Goal: Information Seeking & Learning: Learn about a topic

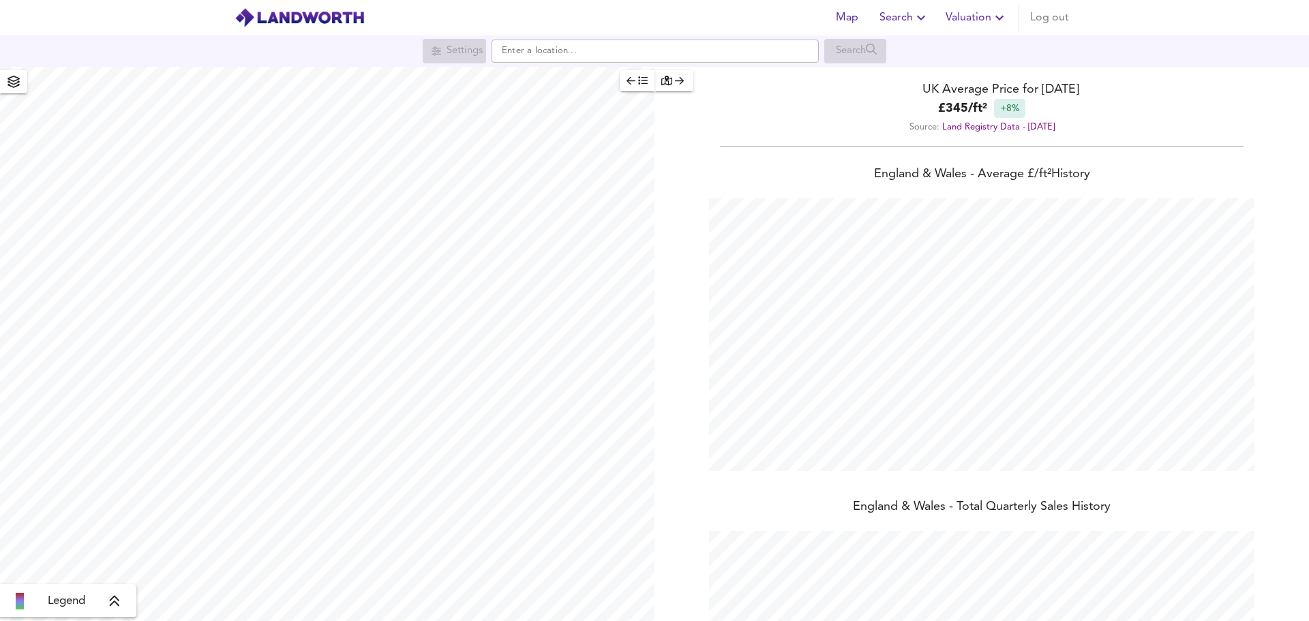
scroll to position [621, 1309]
click at [712, 52] on input "text" at bounding box center [655, 51] width 327 height 23
paste input "Bignor Close, Horsham, RH12"
type input "[STREET_ADDRESS]"
click at [681, 87] on li "[STREET_ADDRESS]" at bounding box center [655, 78] width 326 height 30
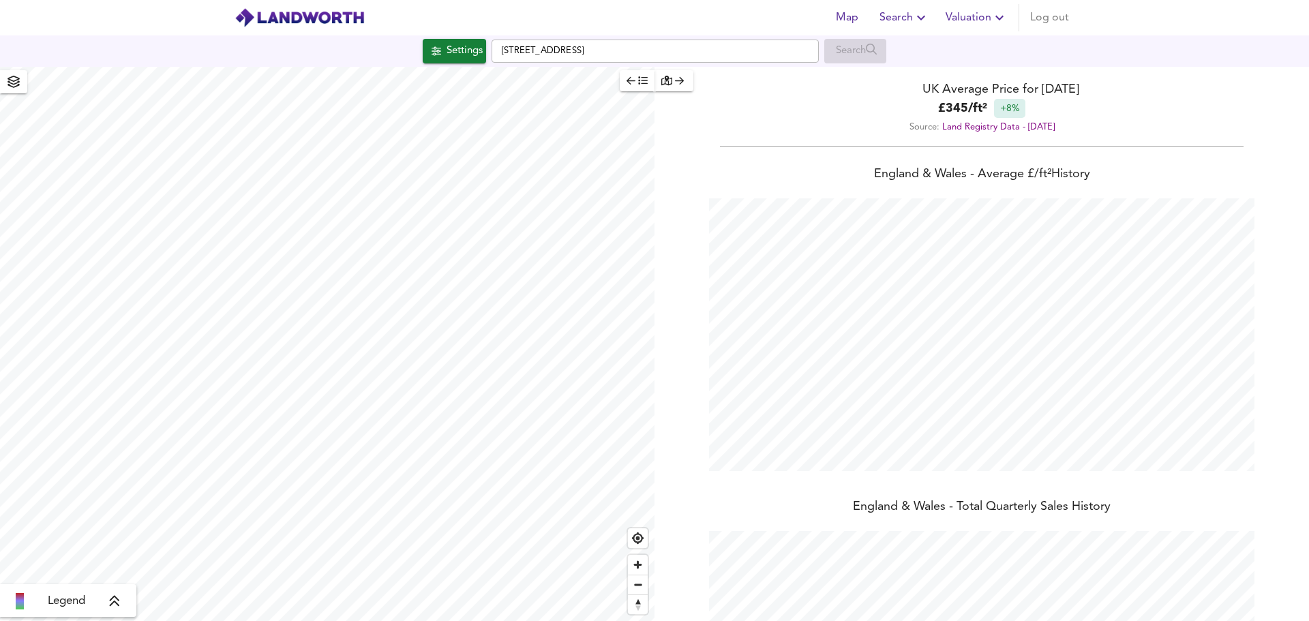
checkbox input "false"
checkbox input "true"
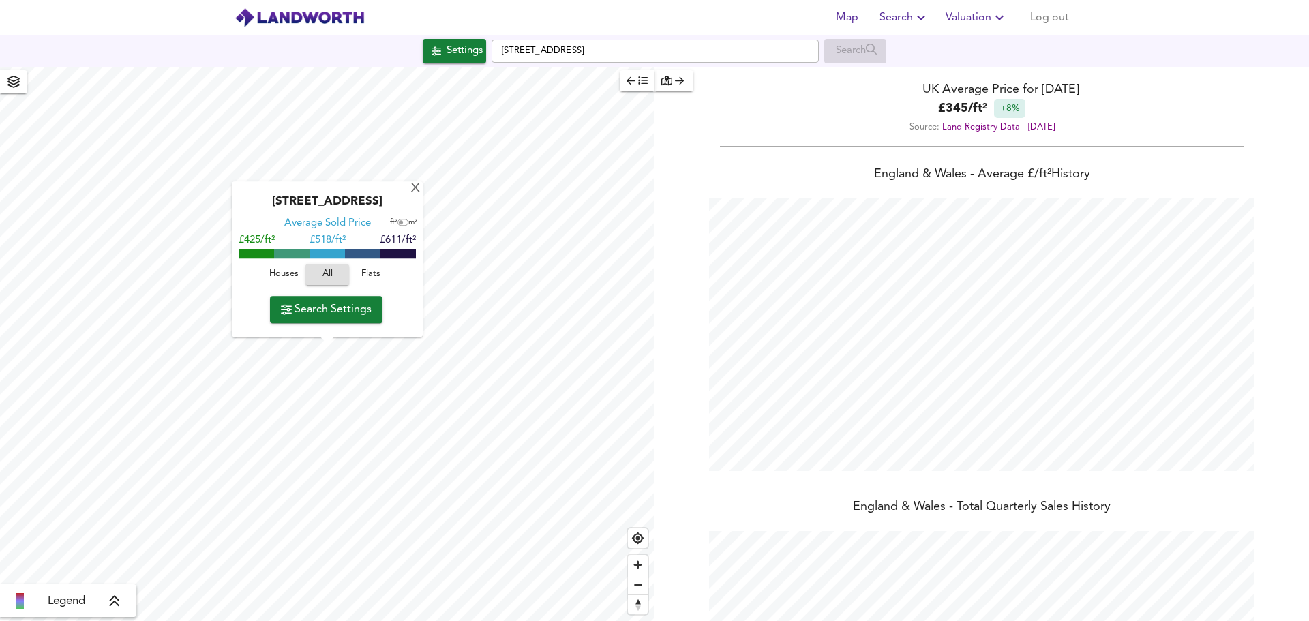
click at [366, 308] on span "Search Settings" at bounding box center [326, 309] width 91 height 19
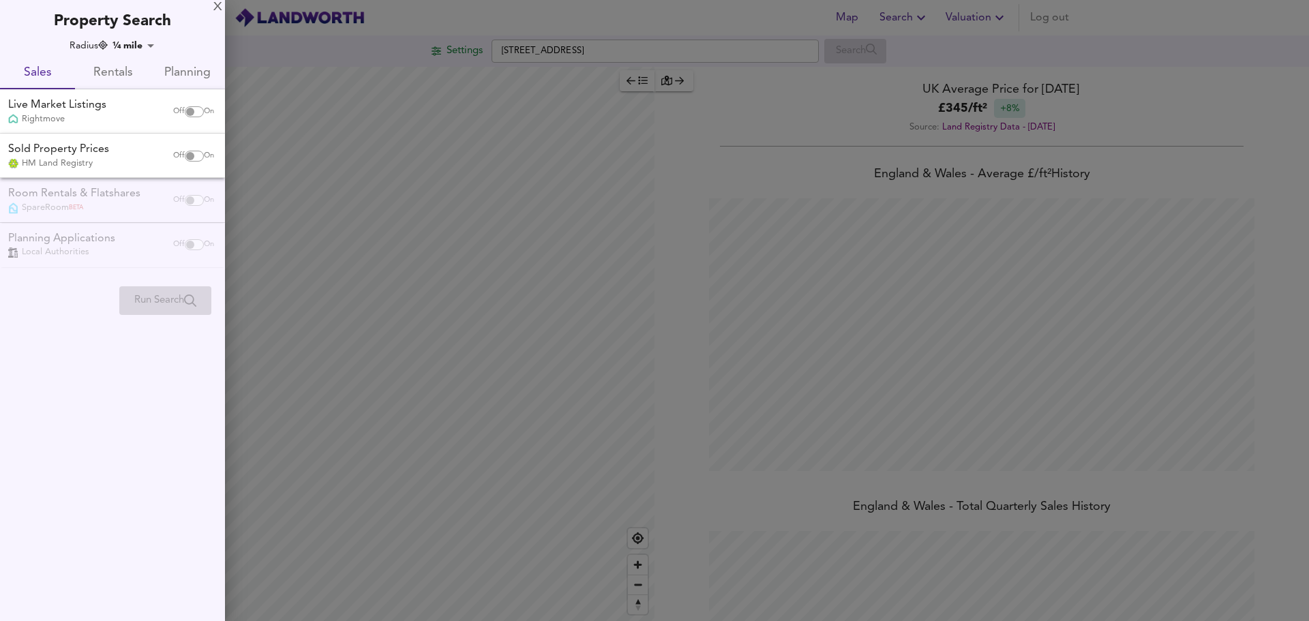
click at [204, 110] on span "On" at bounding box center [209, 111] width 10 height 11
checkbox input "true"
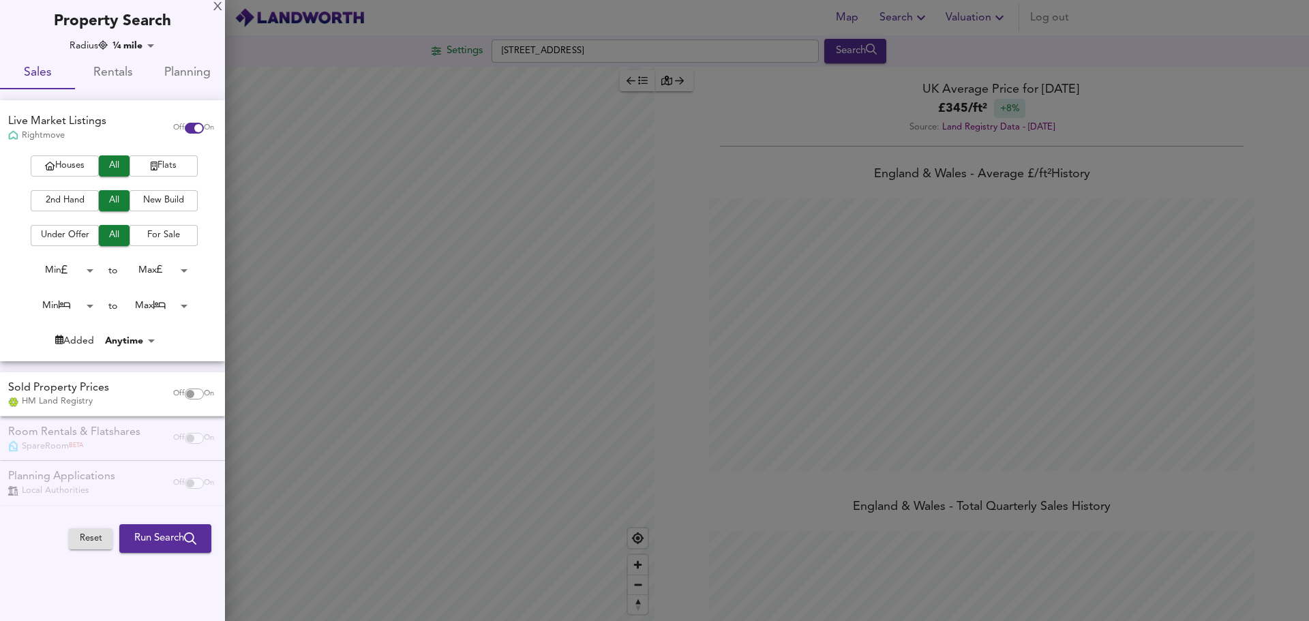
click at [75, 165] on span "Houses" at bounding box center [65, 166] width 55 height 16
click at [204, 390] on span "On" at bounding box center [209, 394] width 10 height 11
checkbox input "true"
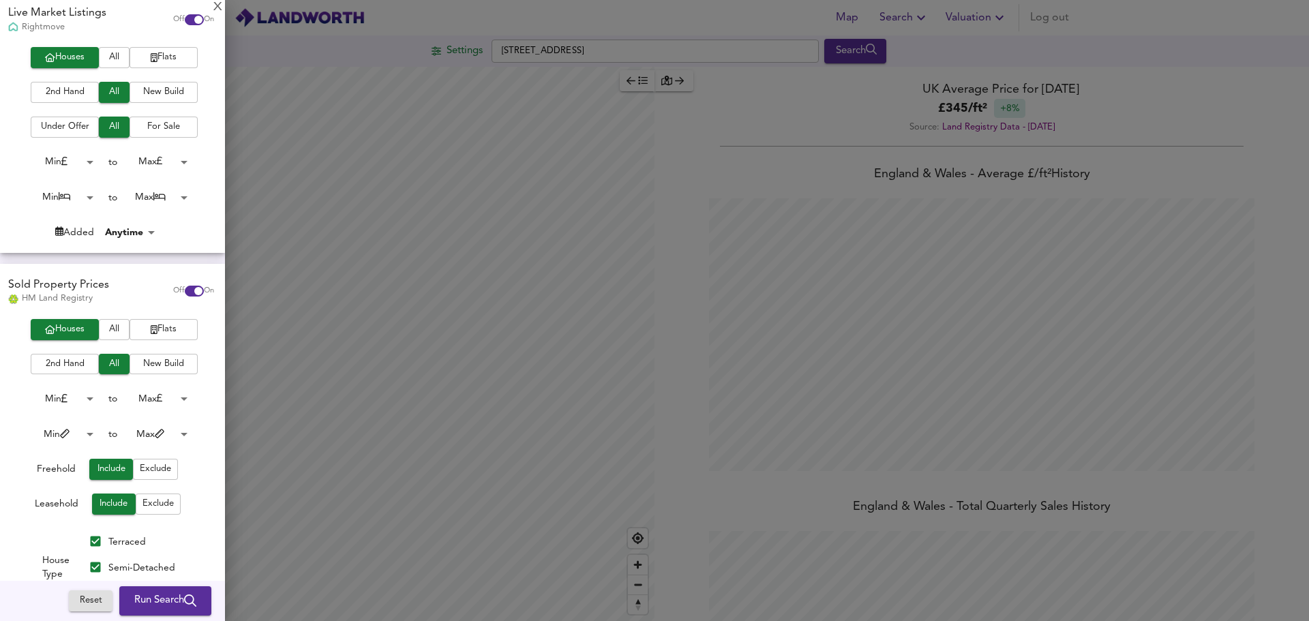
scroll to position [205, 0]
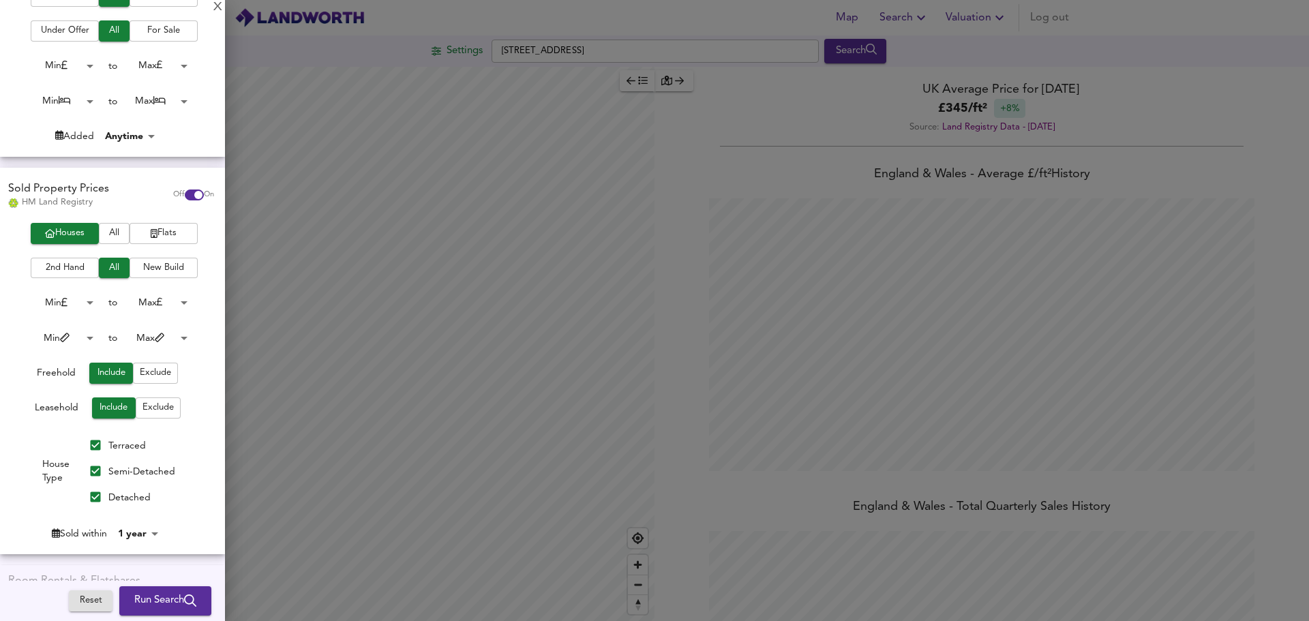
click at [175, 601] on span "Run Search" at bounding box center [165, 602] width 62 height 18
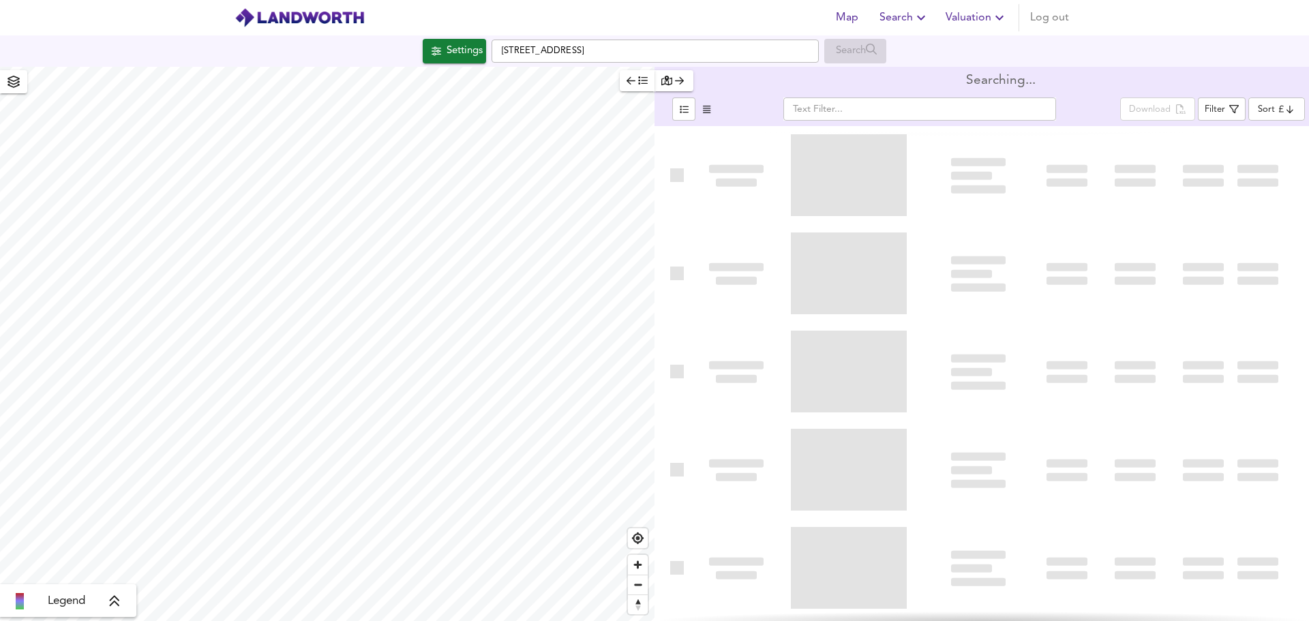
type input "bestdeal"
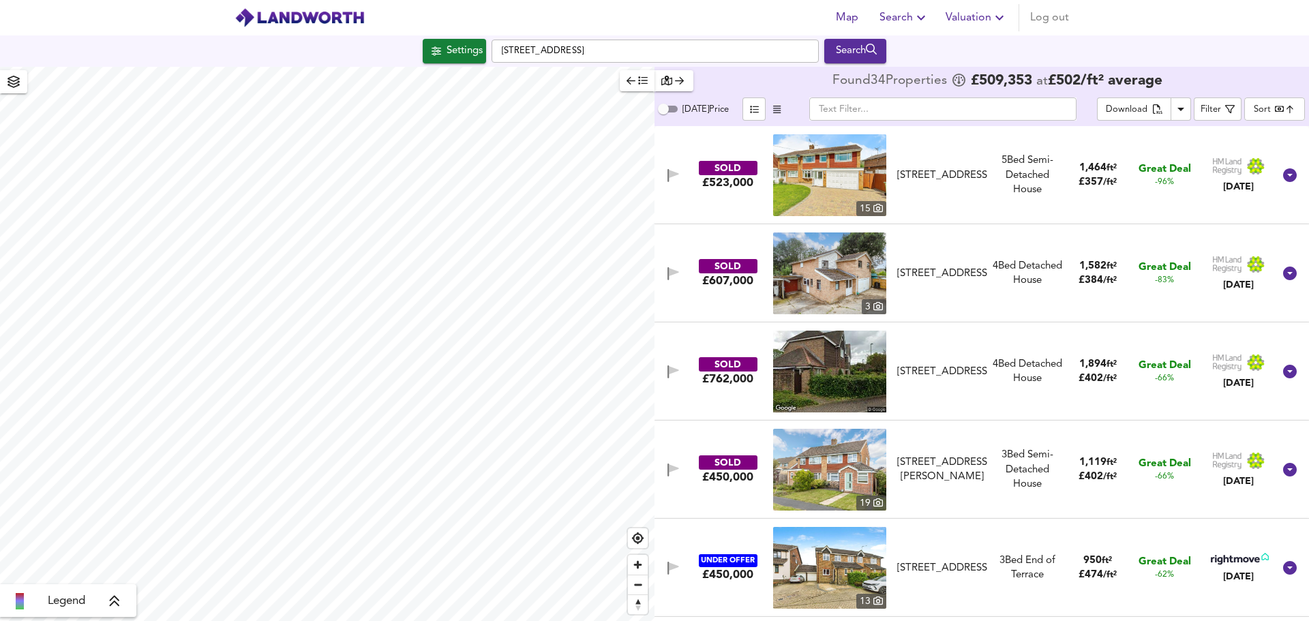
click at [462, 48] on div "Settings" at bounding box center [465, 51] width 36 height 18
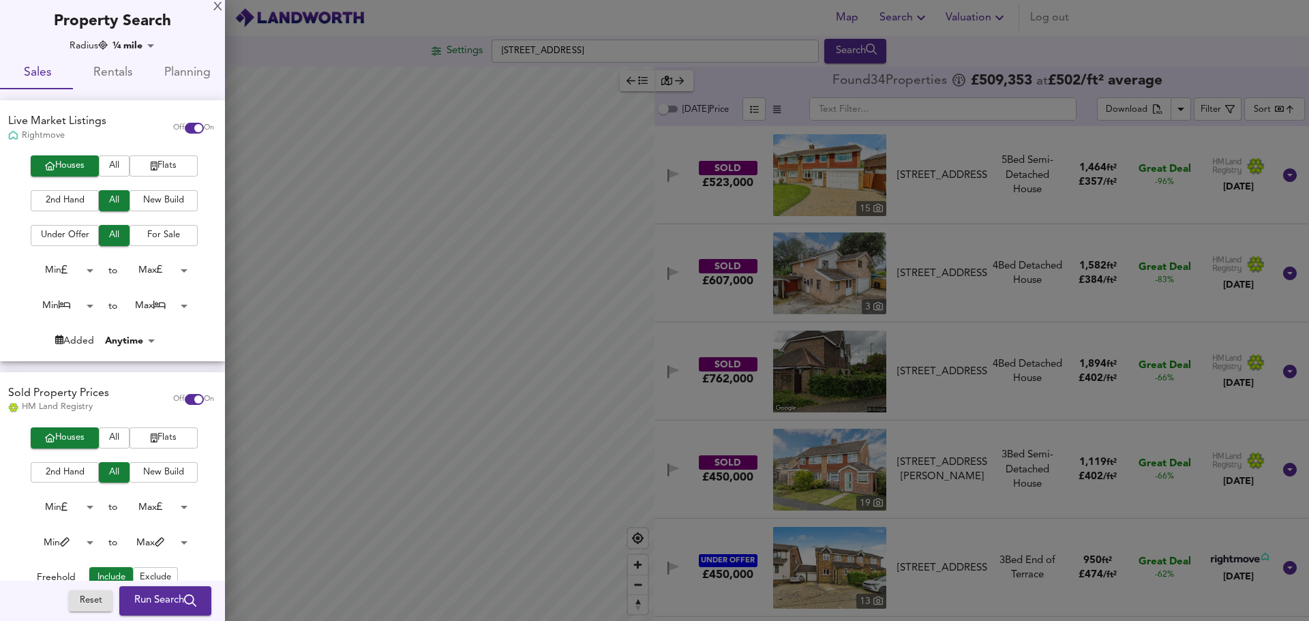
click at [173, 303] on body "Map Search Valuation Log out Settings [GEOGRAPHIC_DATA] 5JQ Search Legend Found…" at bounding box center [654, 310] width 1309 height 621
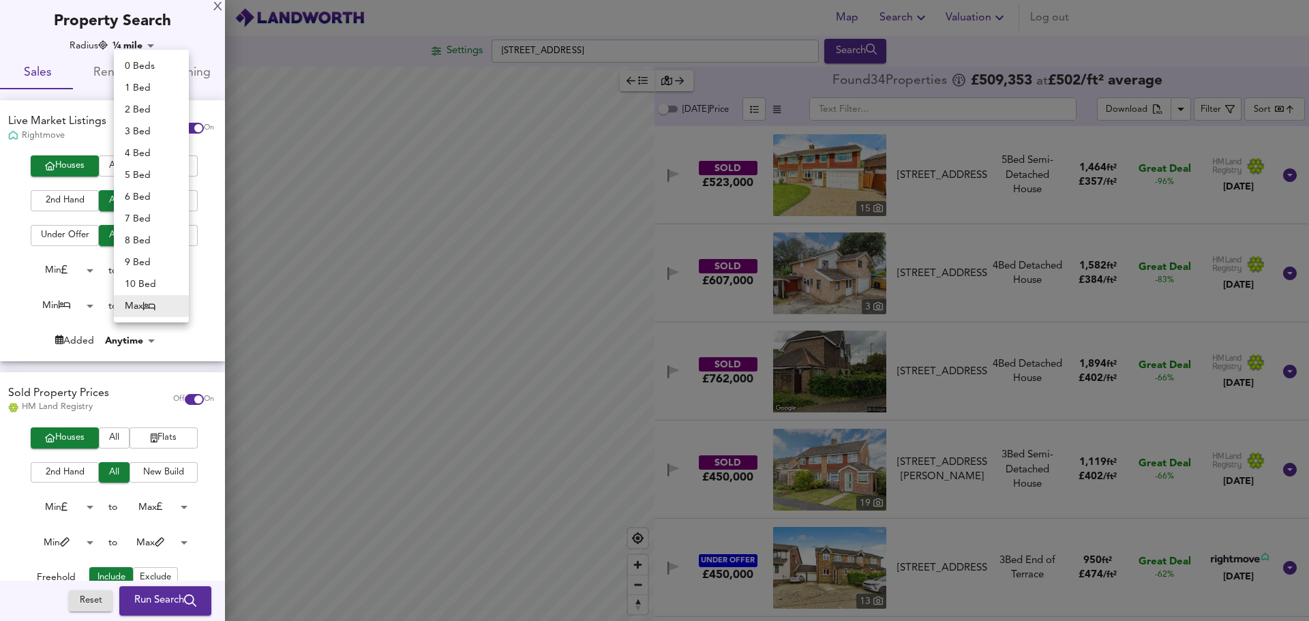
click at [164, 544] on div at bounding box center [654, 310] width 1309 height 621
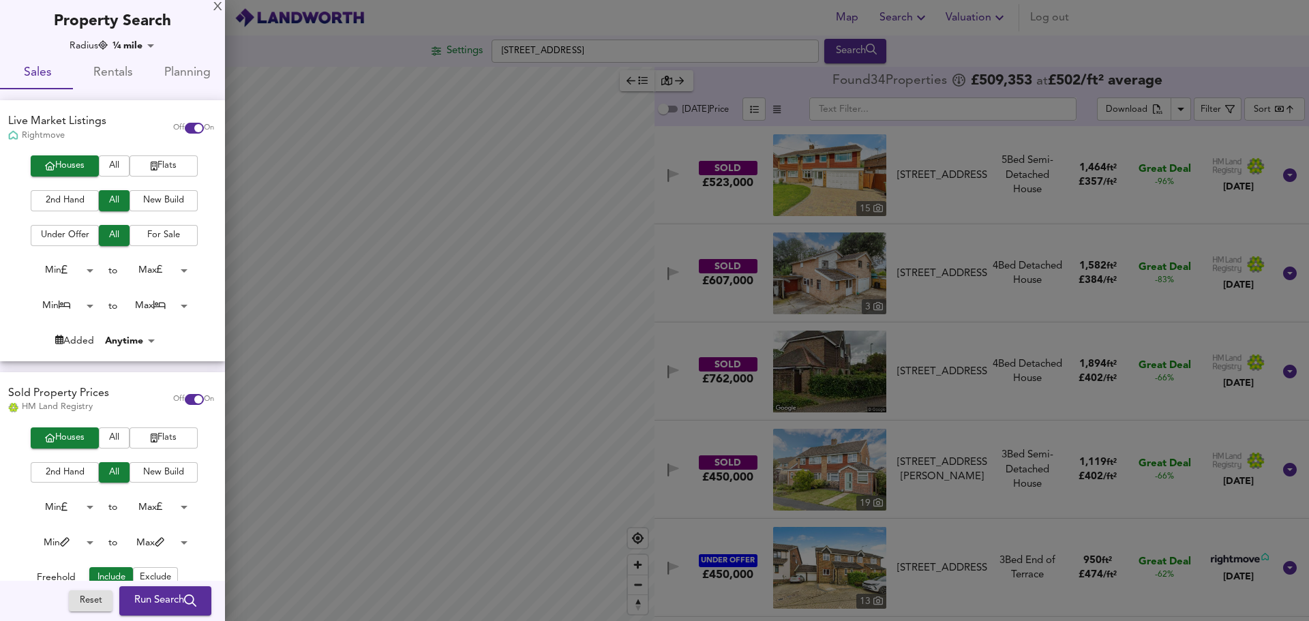
click at [165, 544] on body "Map Search Valuation Log out Settings [GEOGRAPHIC_DATA] 5JQ Search Legend Found…" at bounding box center [654, 310] width 1309 height 621
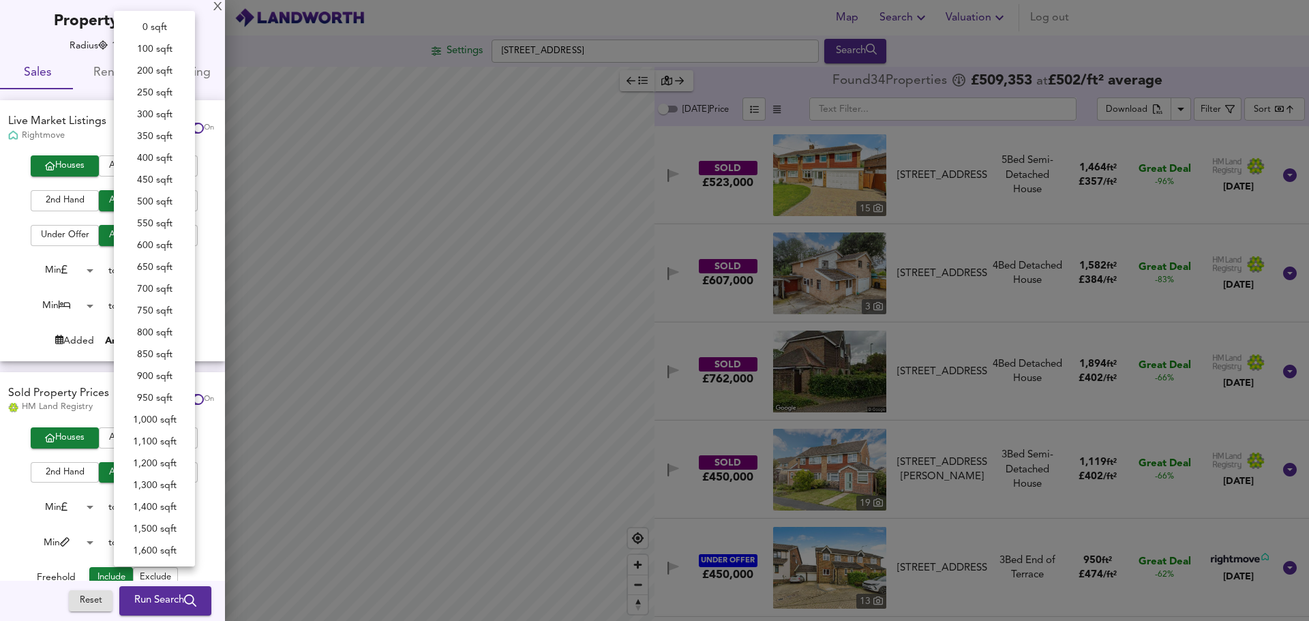
scroll to position [285, 0]
click at [152, 154] on li "1,100 sqft" at bounding box center [154, 157] width 81 height 22
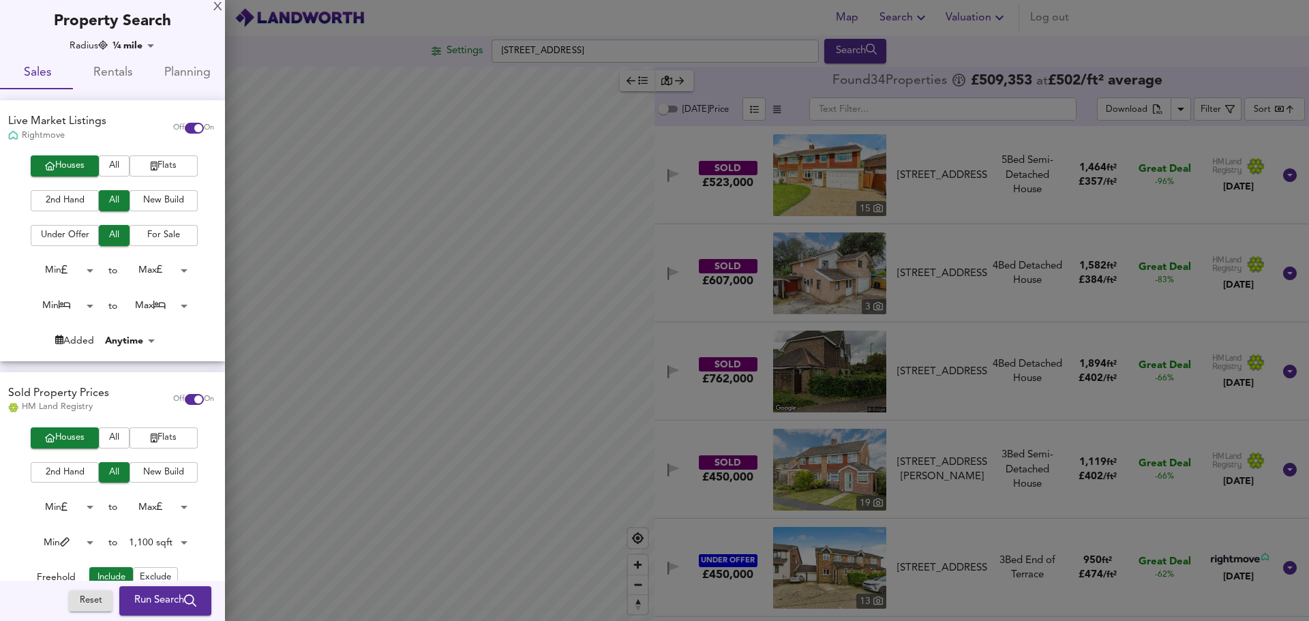
click at [173, 546] on body "Map Search Valuation Log out Settings [GEOGRAPHIC_DATA] 5JQ Search Legend Found…" at bounding box center [654, 310] width 1309 height 621
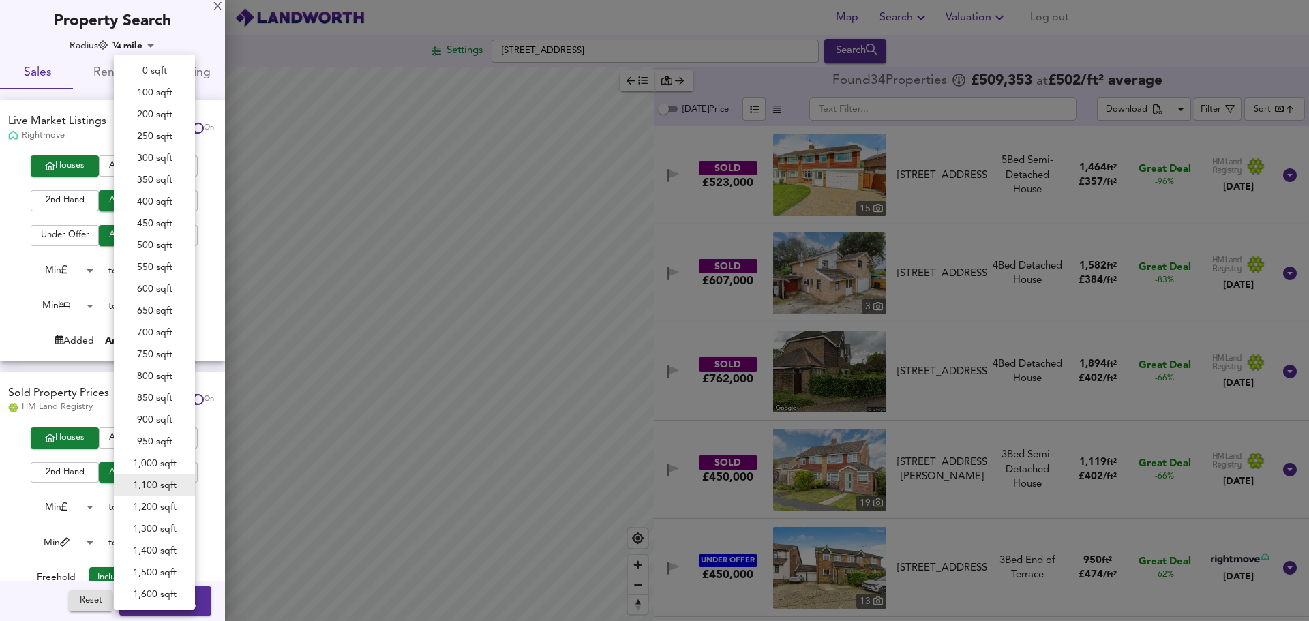
click at [169, 462] on li "1,000 sqft" at bounding box center [154, 464] width 81 height 22
type input "1000"
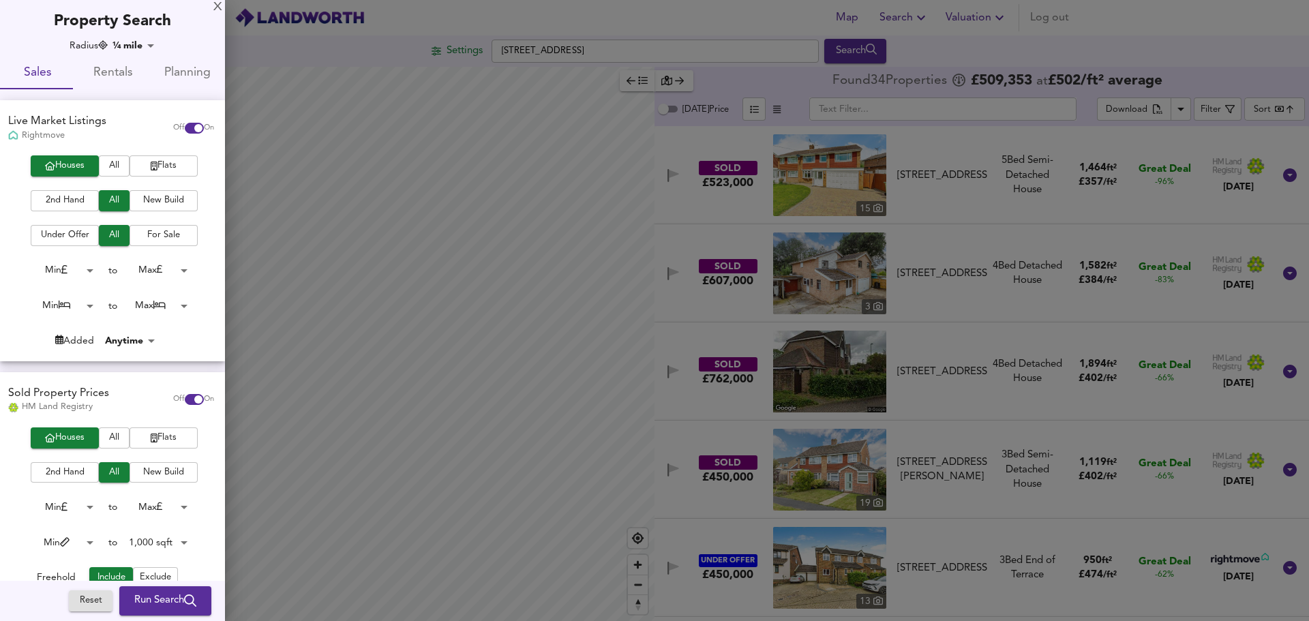
click at [182, 128] on input "checkbox" at bounding box center [198, 128] width 33 height 11
checkbox input "false"
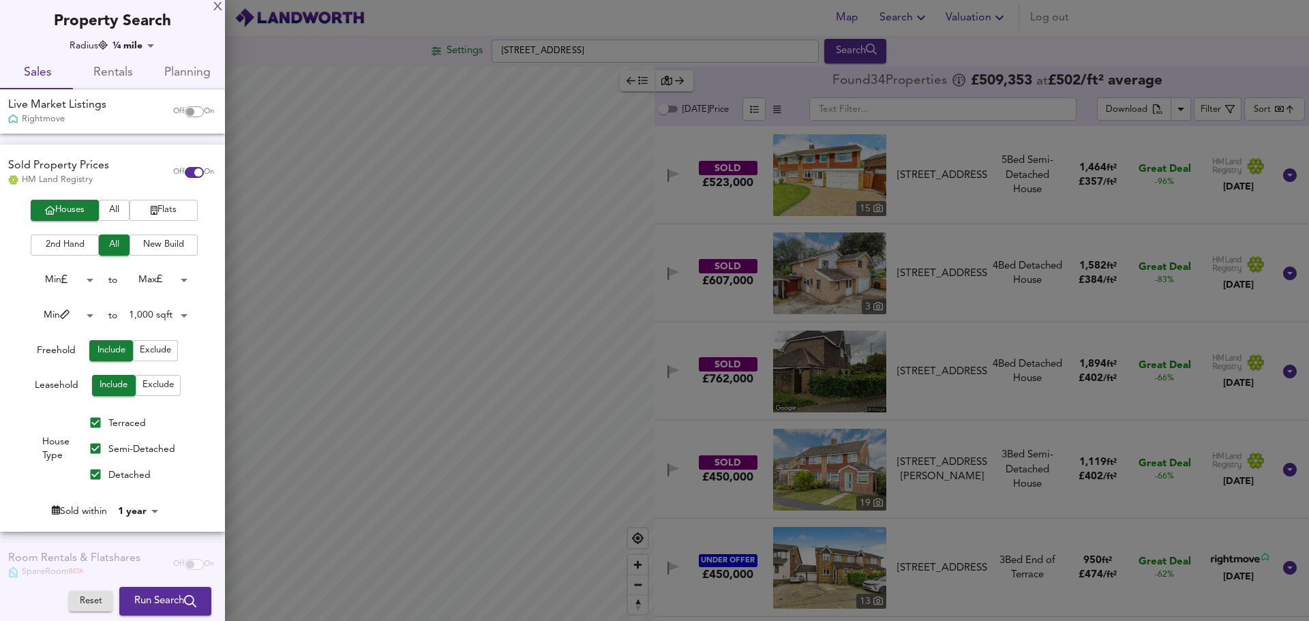
click at [130, 426] on span "Terraced" at bounding box center [127, 424] width 38 height 10
click at [108, 426] on input "Terraced" at bounding box center [96, 423] width 26 height 26
checkbox input "false"
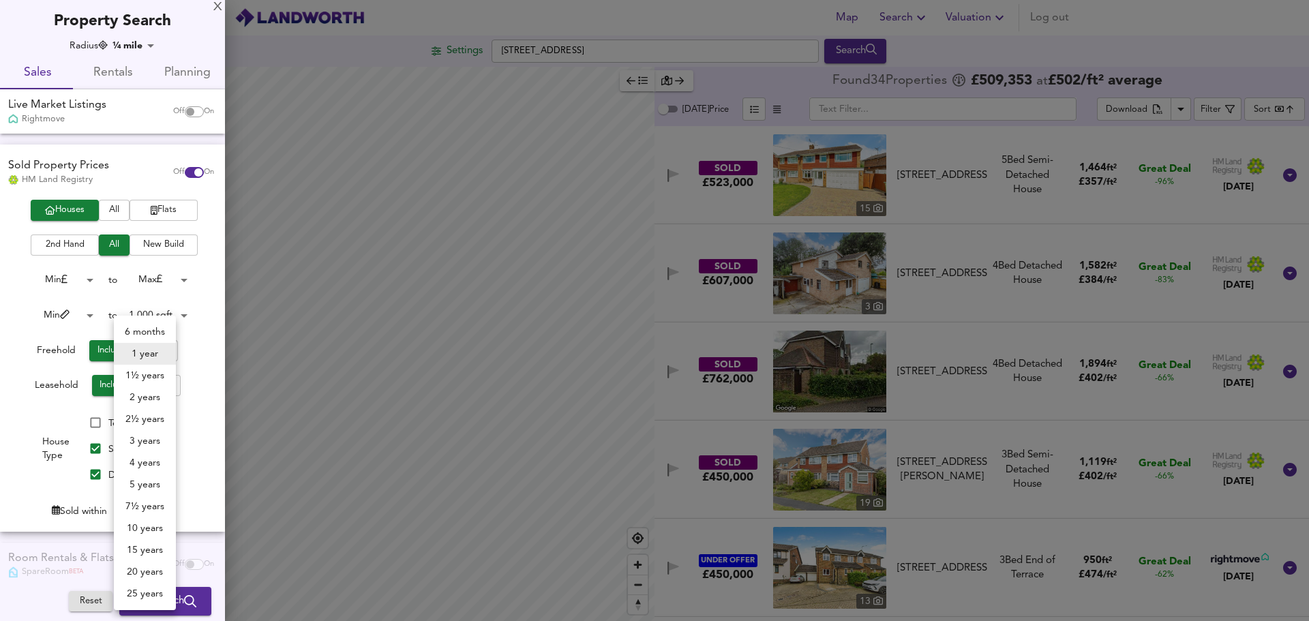
click at [133, 511] on body "Map Search Valuation Log out Settings [GEOGRAPHIC_DATA] 5JQ Search Legend Found…" at bounding box center [654, 310] width 1309 height 621
click at [148, 354] on li "1 year" at bounding box center [145, 354] width 62 height 22
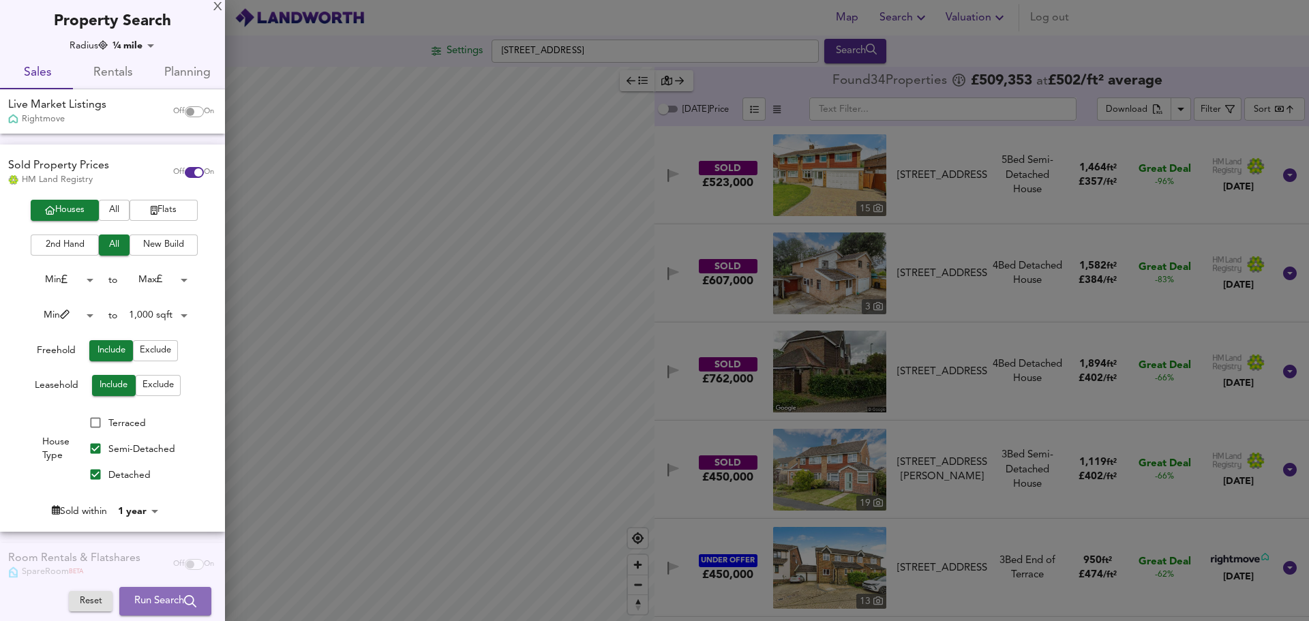
click at [156, 608] on span "Run Search" at bounding box center [165, 602] width 62 height 18
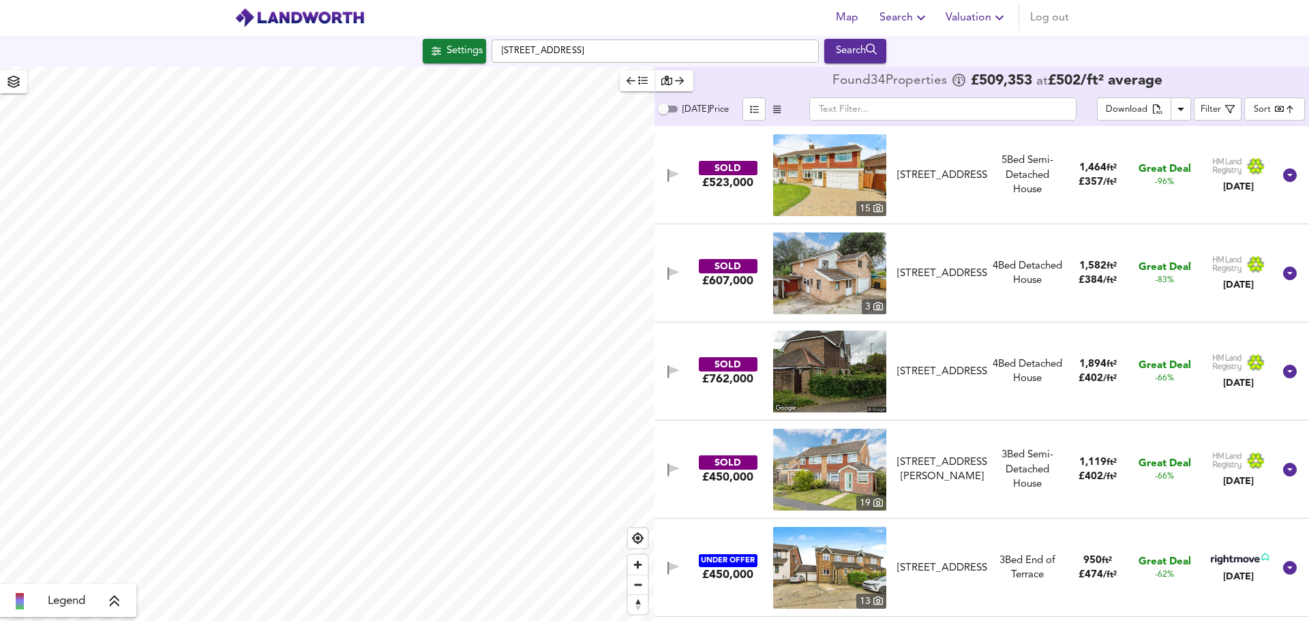
type input "cheapest"
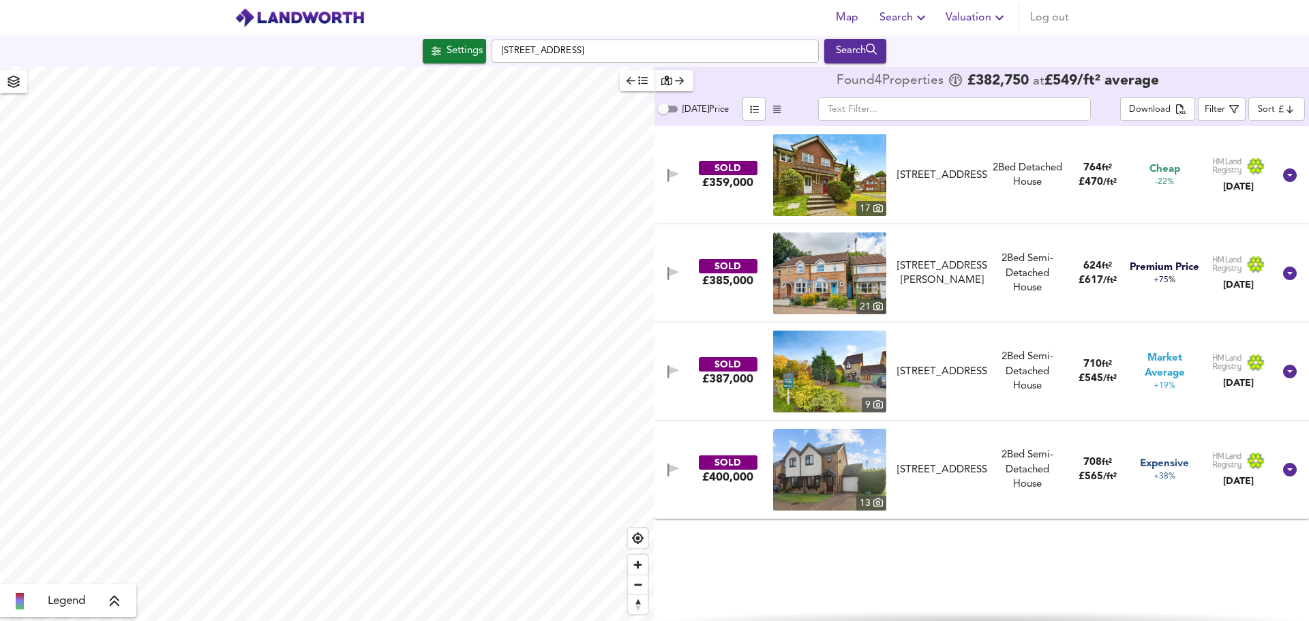
click at [1042, 372] on div "2 Bed Semi-Detached House" at bounding box center [1028, 372] width 70 height 44
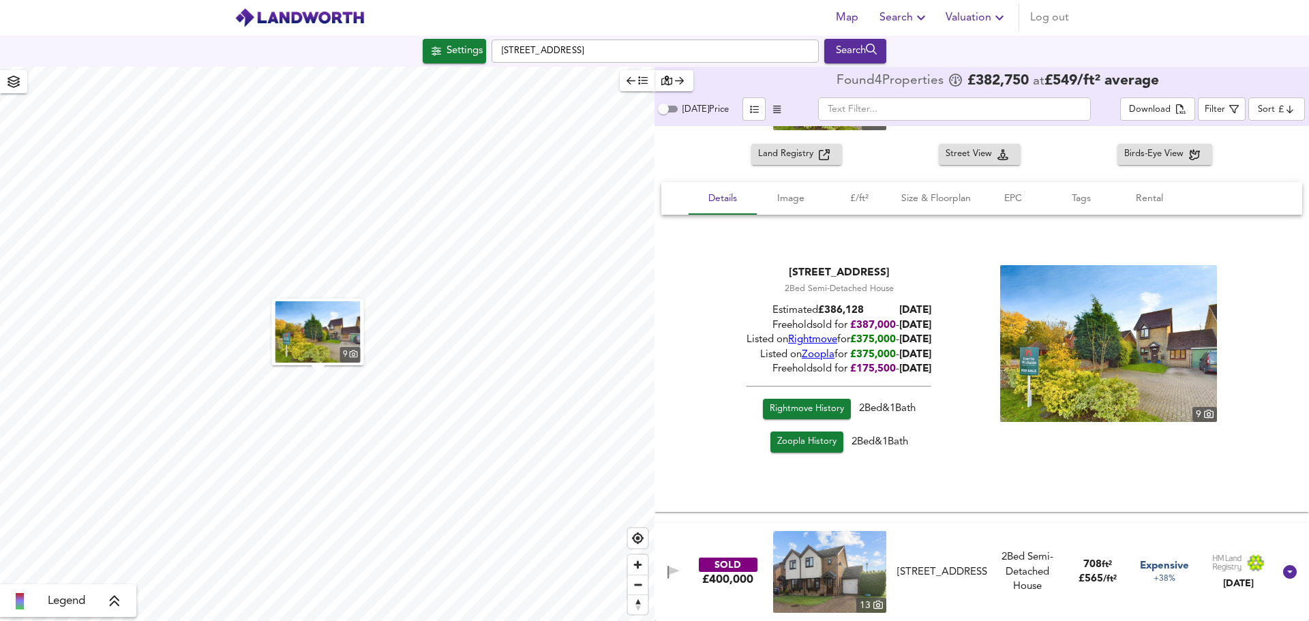
scroll to position [162, 0]
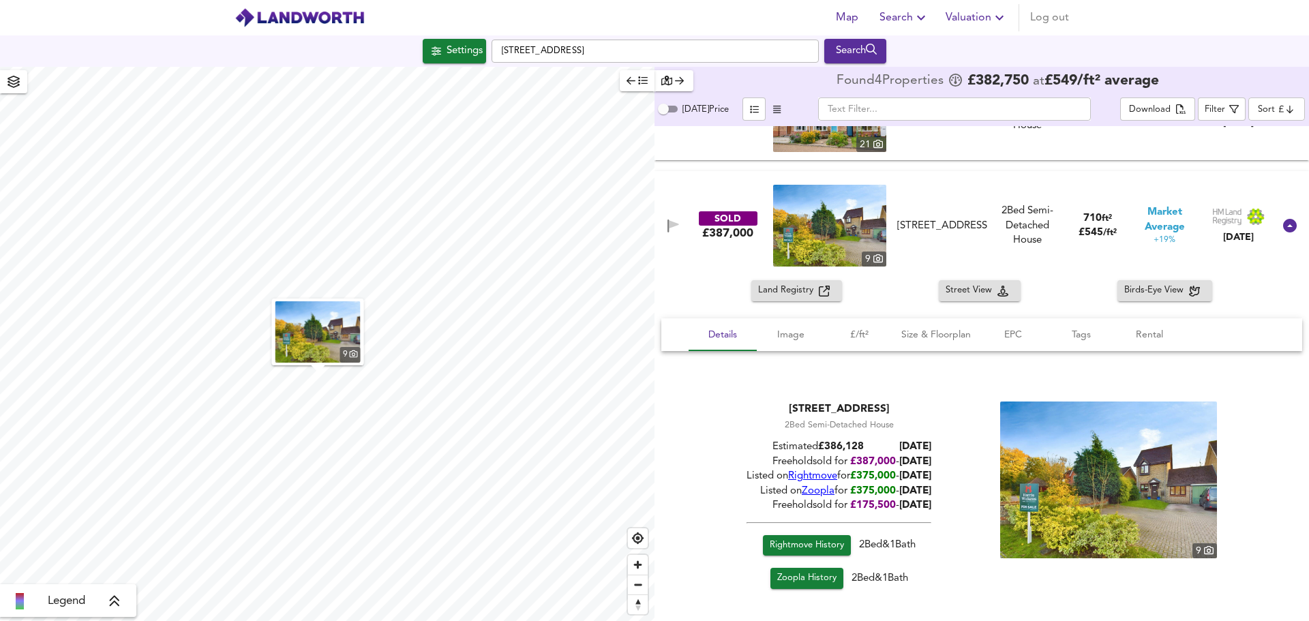
click at [1283, 228] on icon at bounding box center [1290, 226] width 14 height 14
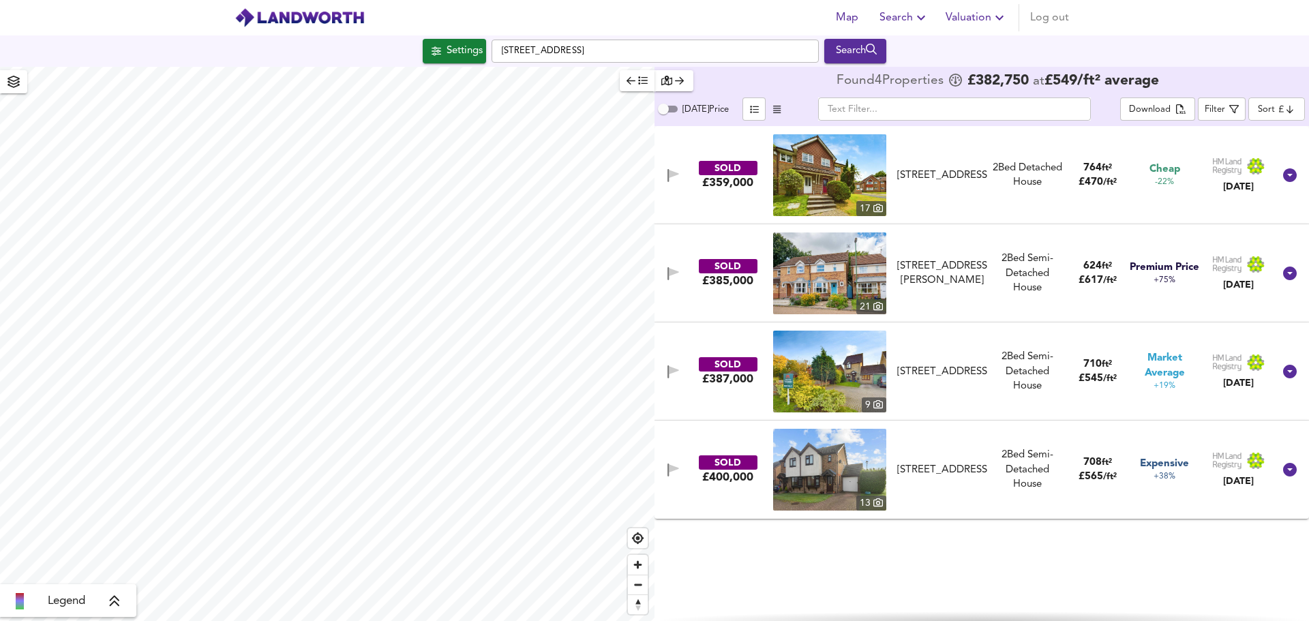
scroll to position [0, 0]
click at [1286, 376] on icon at bounding box center [1290, 372] width 14 height 14
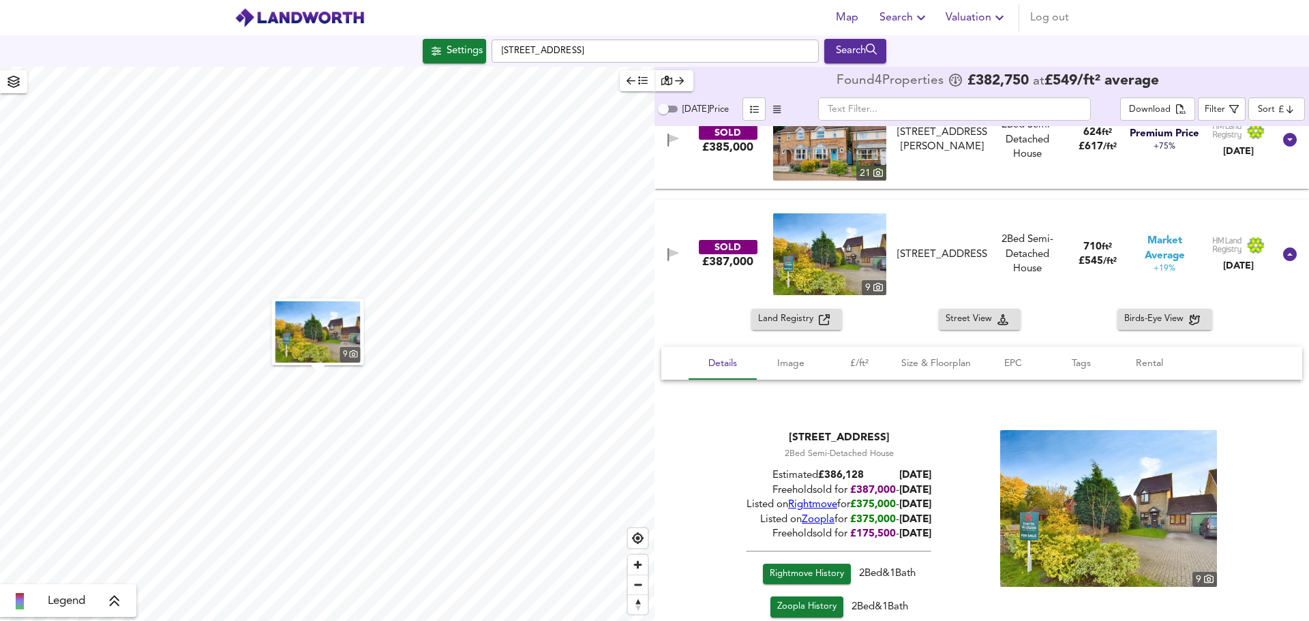
scroll to position [136, 0]
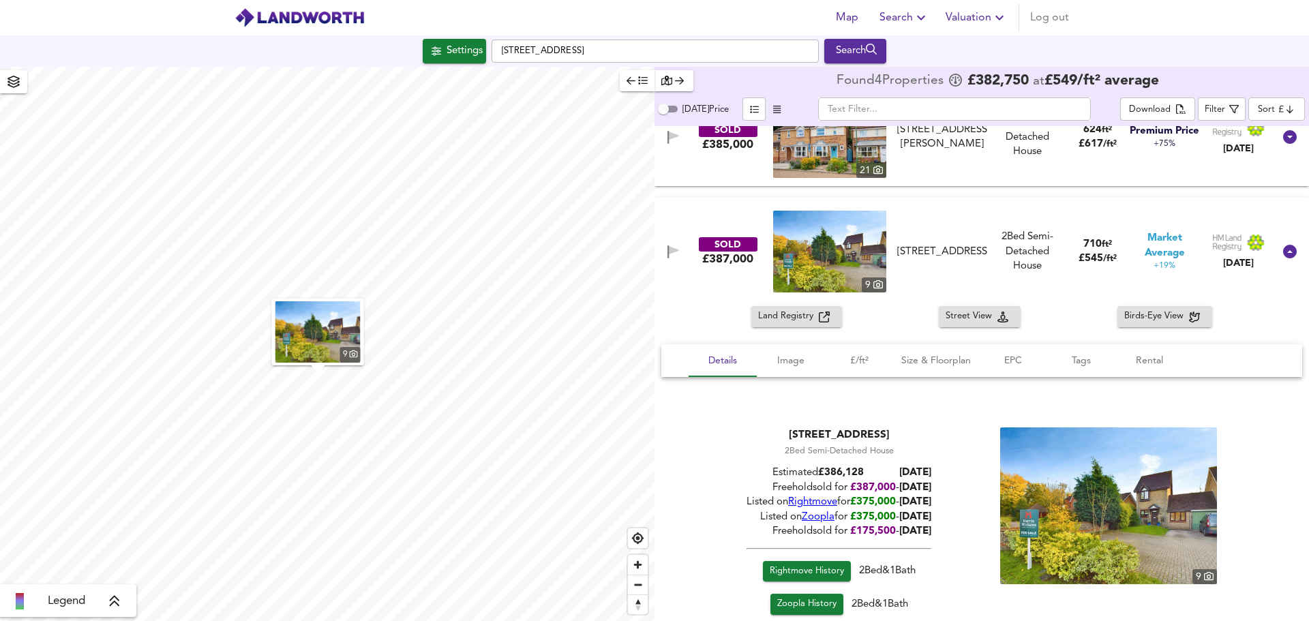
click at [815, 503] on span "Rightmove" at bounding box center [812, 502] width 49 height 10
drag, startPoint x: 463, startPoint y: 57, endPoint x: 452, endPoint y: 68, distance: 15.0
click at [462, 57] on div "Settings" at bounding box center [465, 51] width 36 height 18
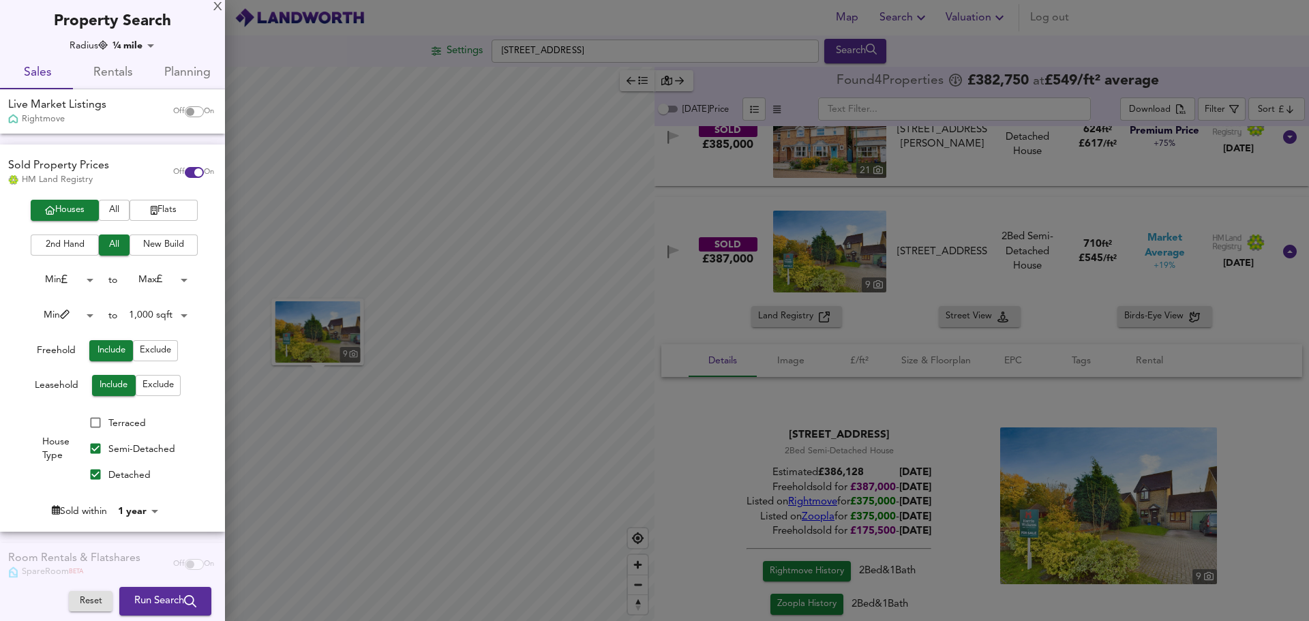
click at [137, 511] on body "Map Search Valuation Log out Settings [GEOGRAPHIC_DATA] 5JQ Search 9 Legend Fou…" at bounding box center [654, 310] width 1309 height 621
click at [147, 391] on li "2 years" at bounding box center [145, 398] width 62 height 22
type input "24"
click at [174, 606] on span "Run Search" at bounding box center [165, 602] width 62 height 18
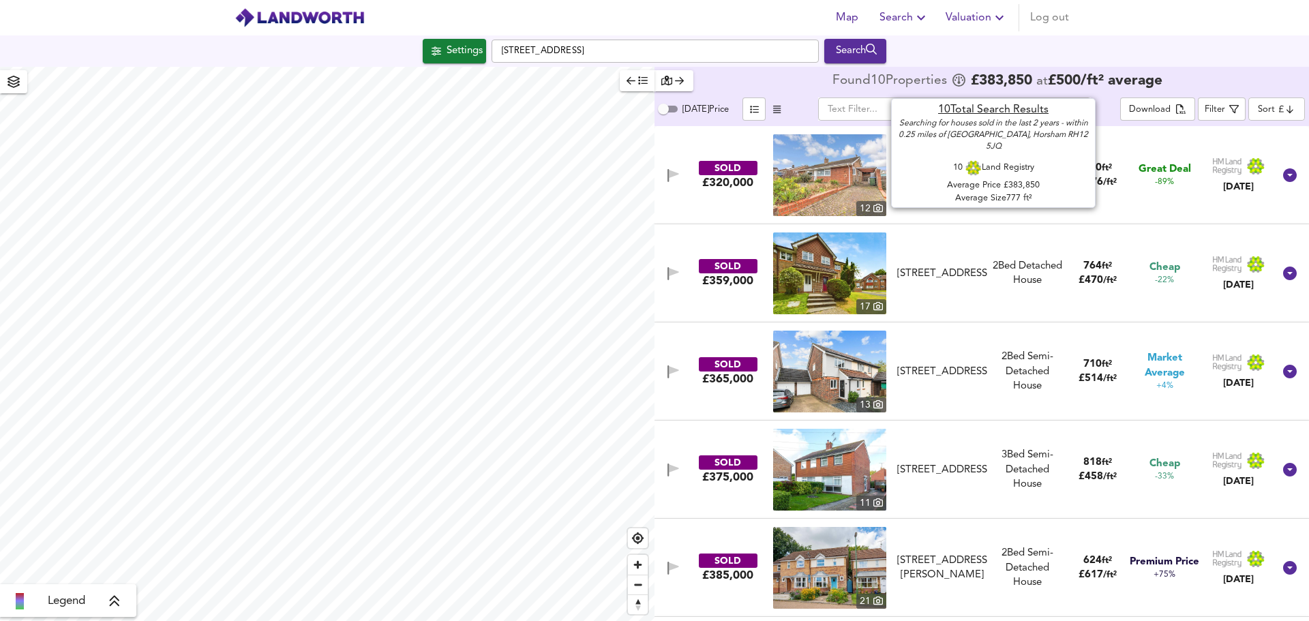
click at [1108, 78] on span "£ 500 / ft² average" at bounding box center [1105, 81] width 115 height 14
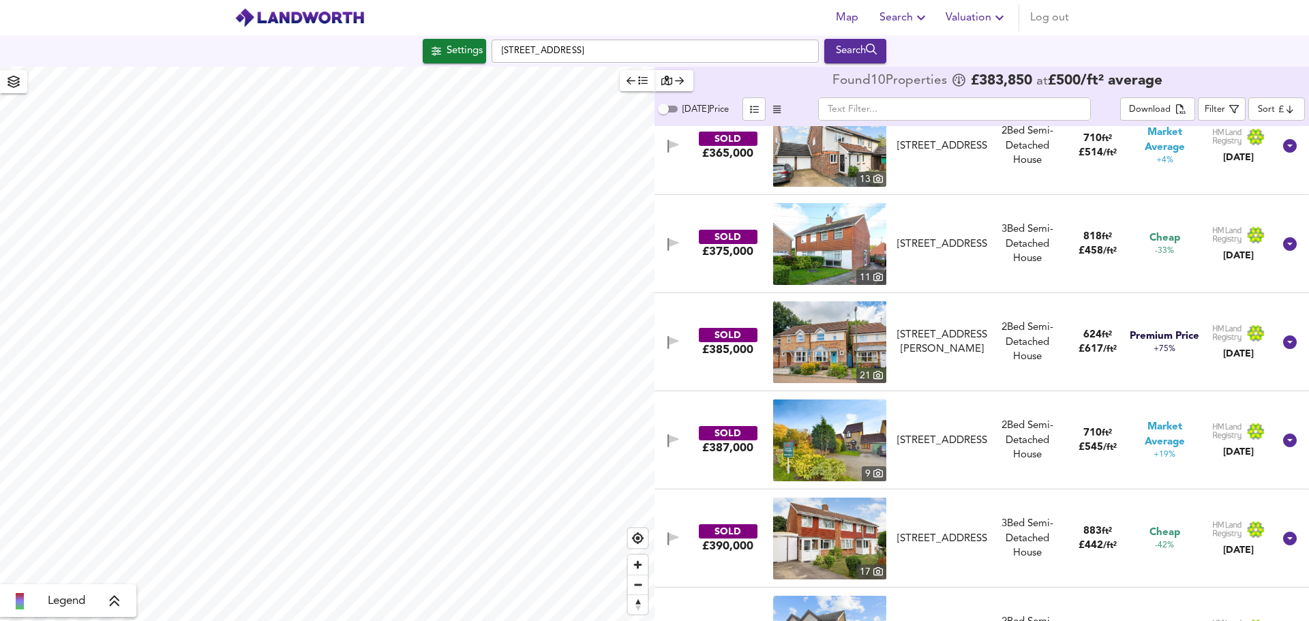
scroll to position [205, 0]
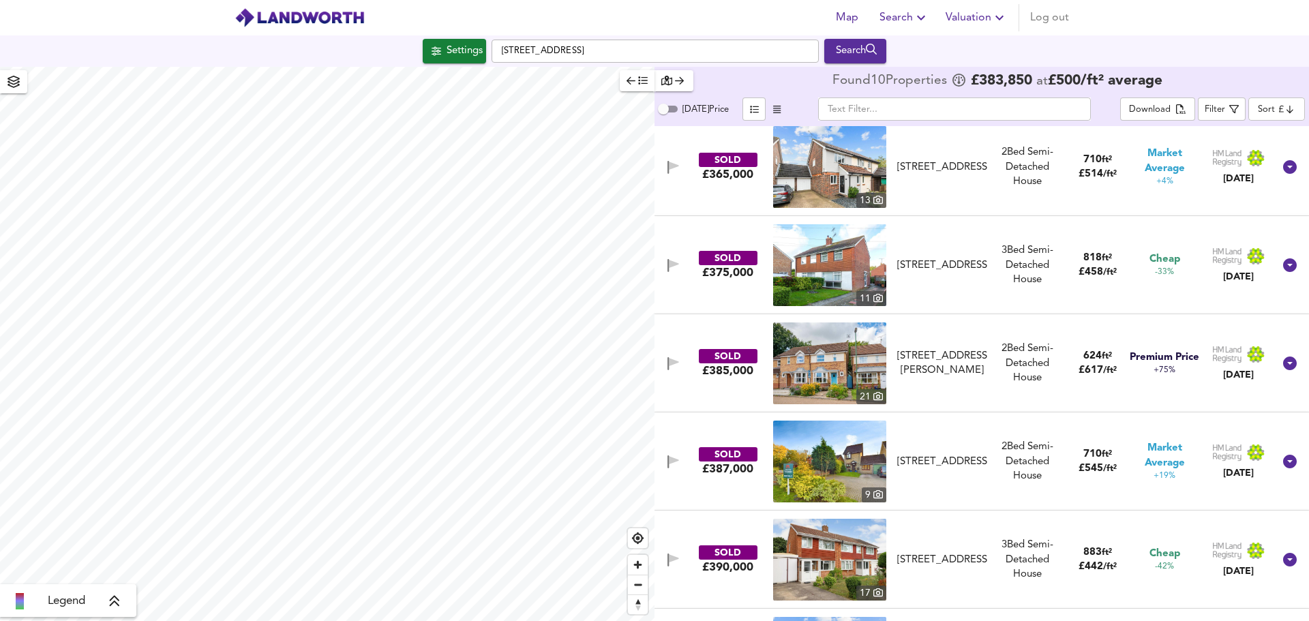
click at [436, 61] on button "Settings" at bounding box center [454, 51] width 63 height 25
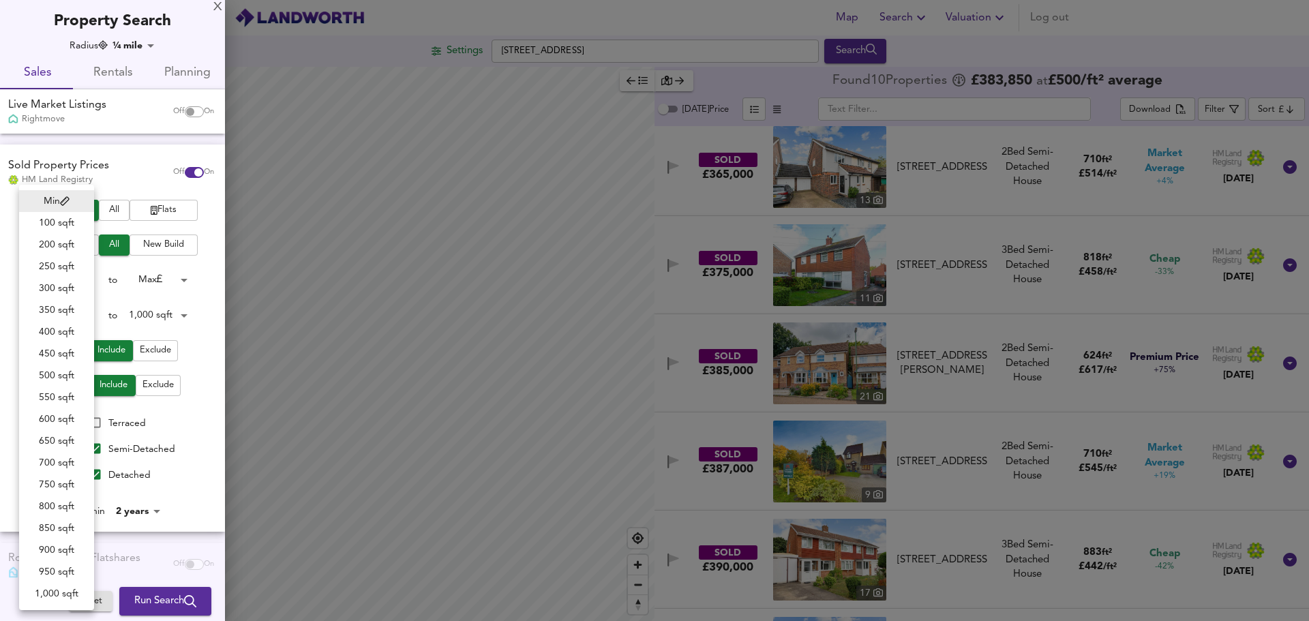
click at [86, 315] on body "Map Search Valuation Log out Settings Bignor Close, Horsham RH12 5JQ Search Leg…" at bounding box center [654, 310] width 1309 height 621
click at [63, 544] on li "900 sqft" at bounding box center [56, 550] width 75 height 22
type input "900"
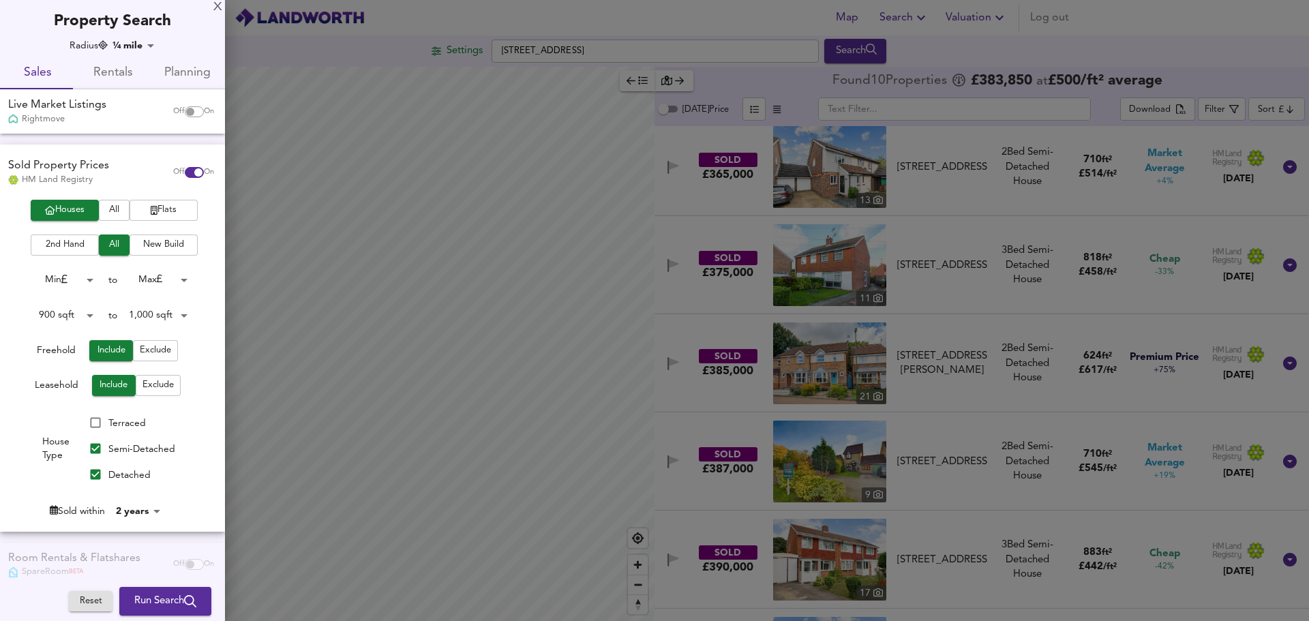
click at [152, 591] on button "Run Search" at bounding box center [165, 601] width 92 height 29
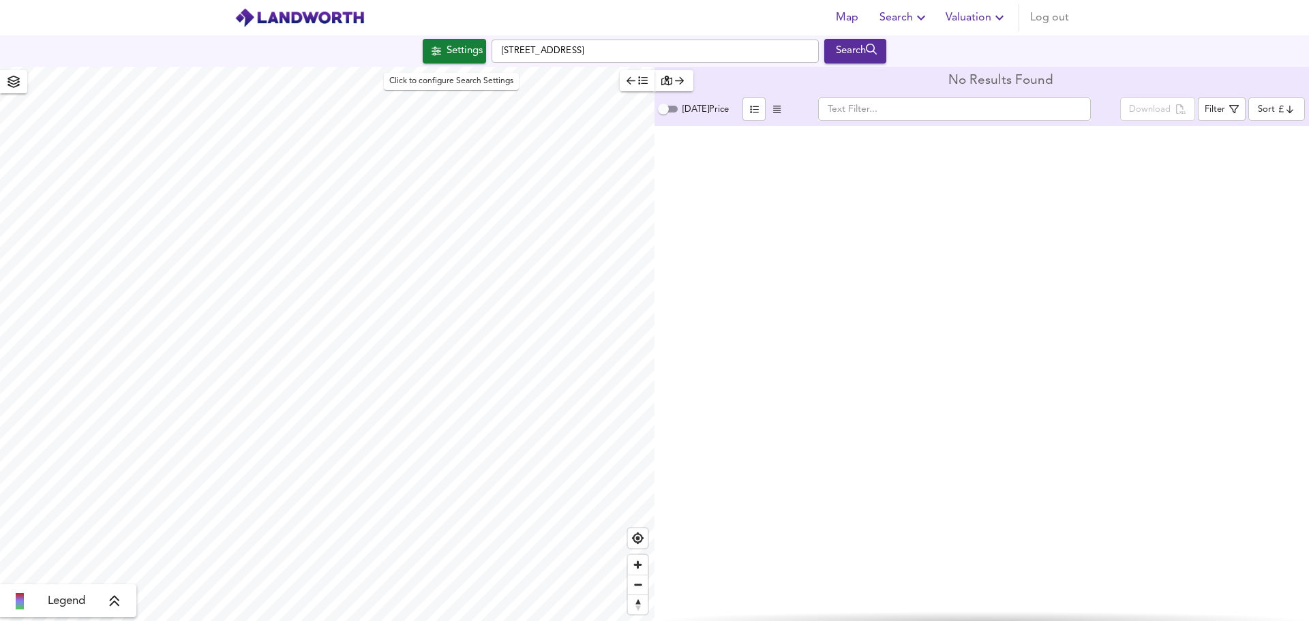
click at [479, 55] on div "Settings" at bounding box center [465, 51] width 36 height 18
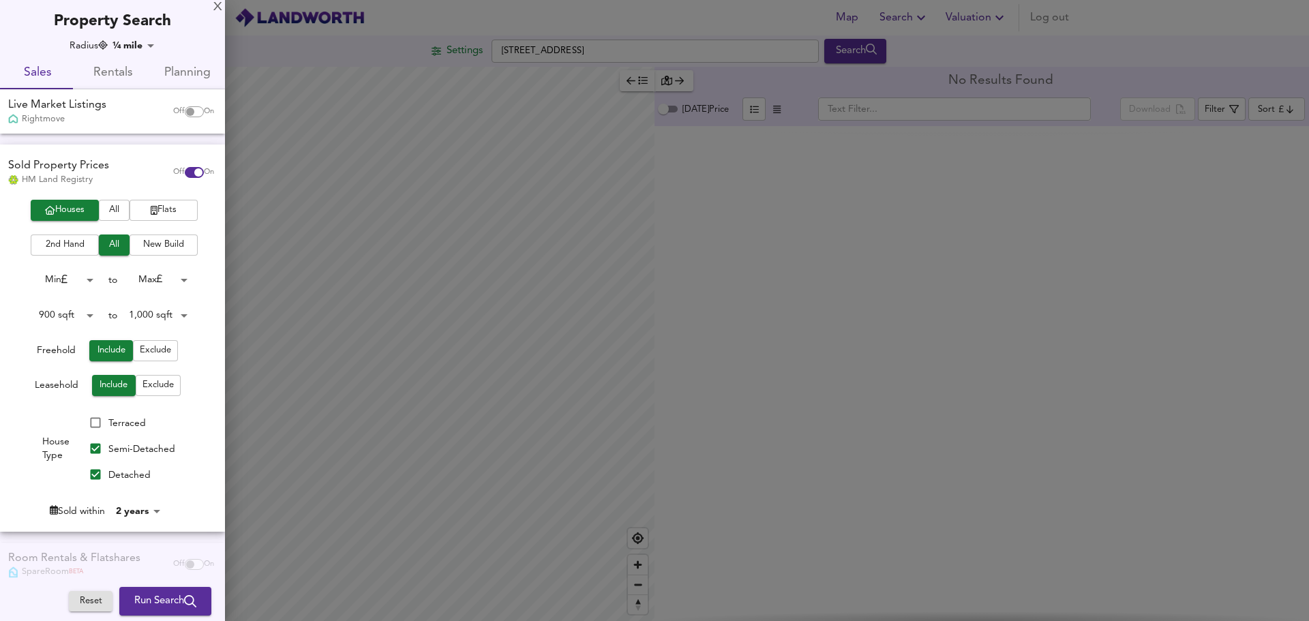
click at [479, 55] on div at bounding box center [654, 310] width 1309 height 621
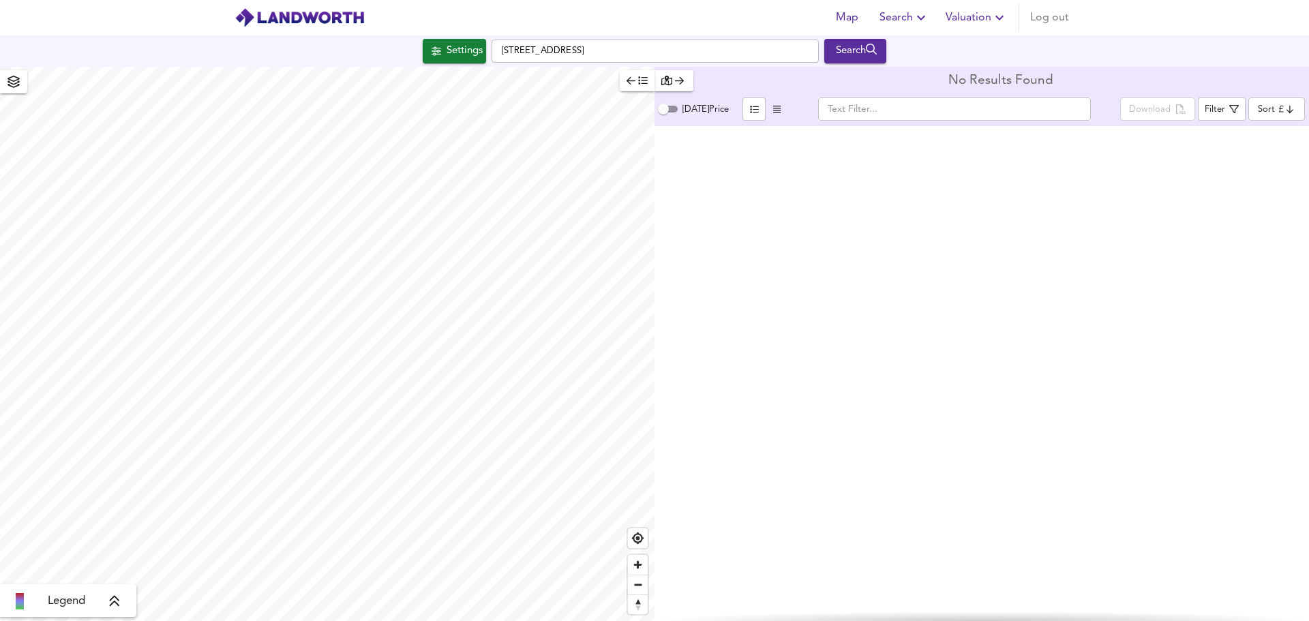
type input "598"
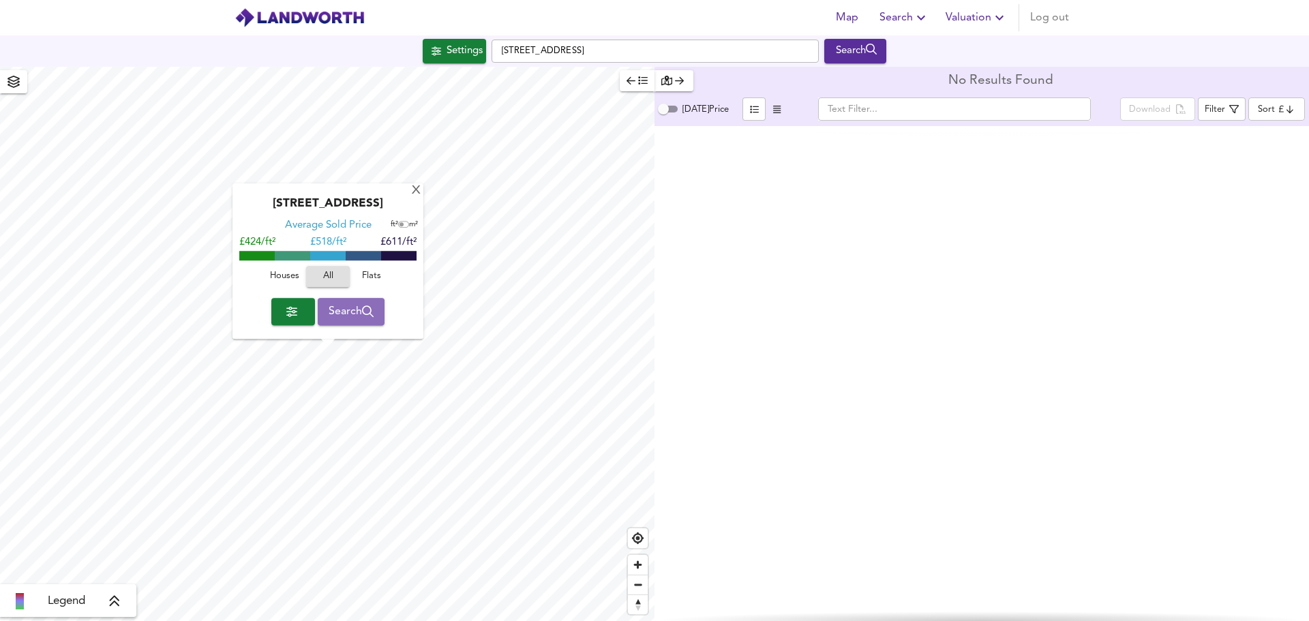
click at [348, 303] on span "Search" at bounding box center [352, 311] width 46 height 19
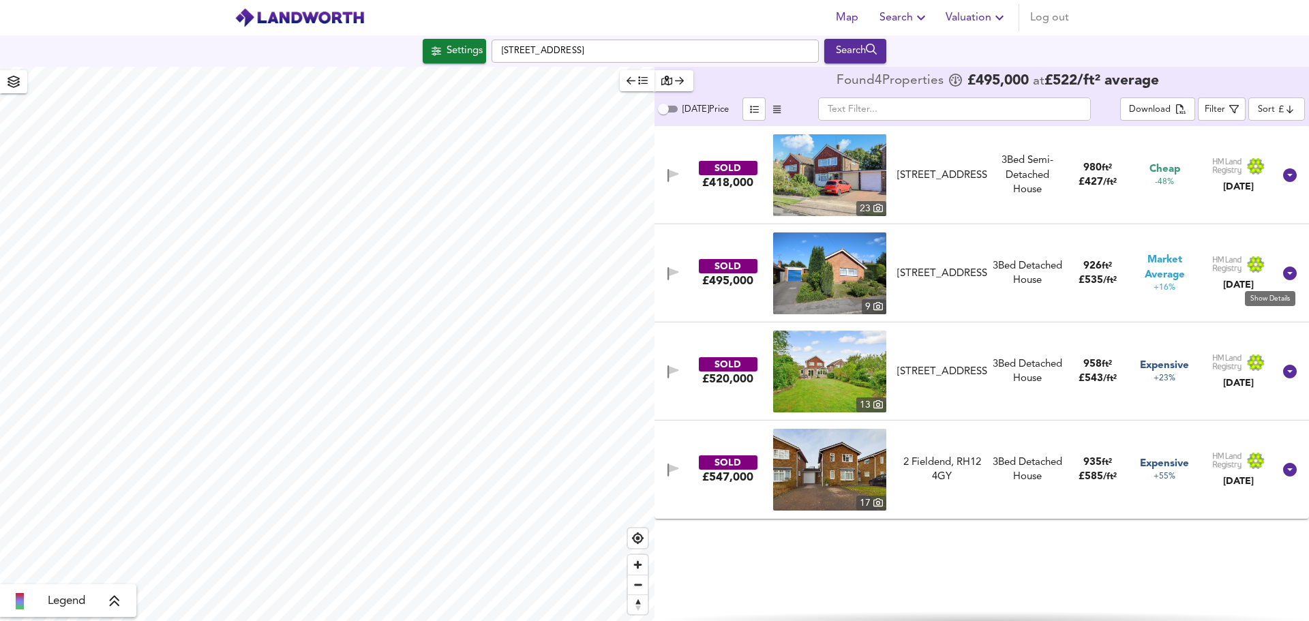
click at [1292, 273] on icon at bounding box center [1290, 273] width 16 height 16
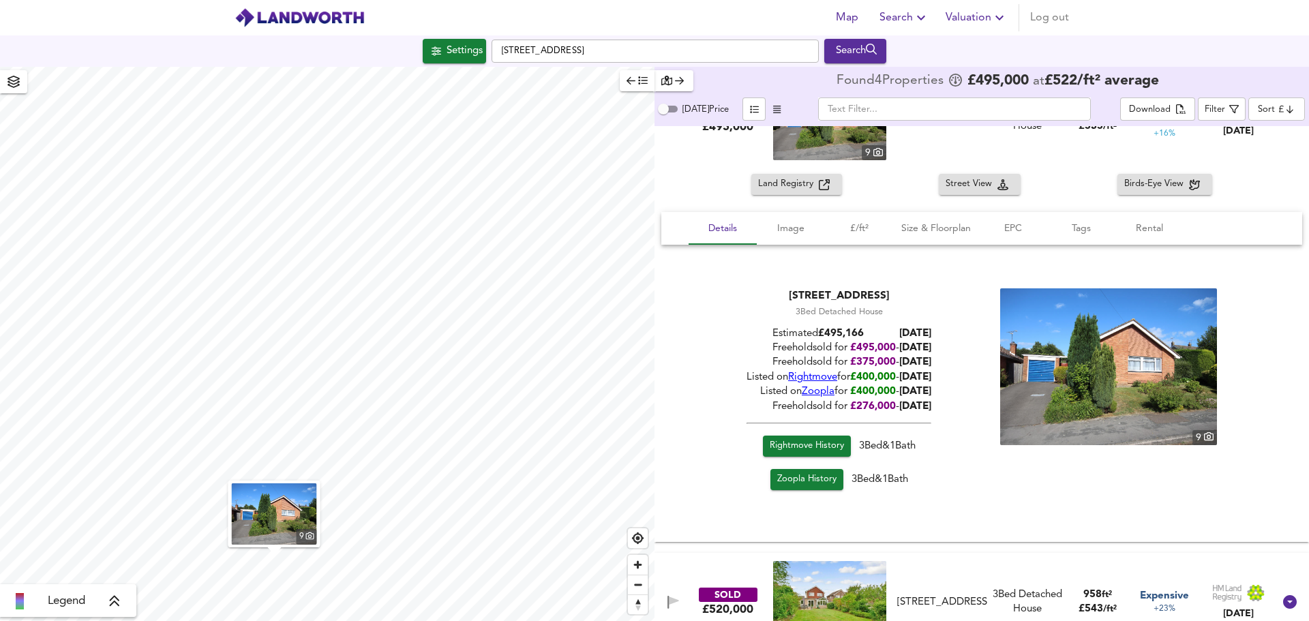
scroll to position [162, 0]
